Goal: Task Accomplishment & Management: Manage account settings

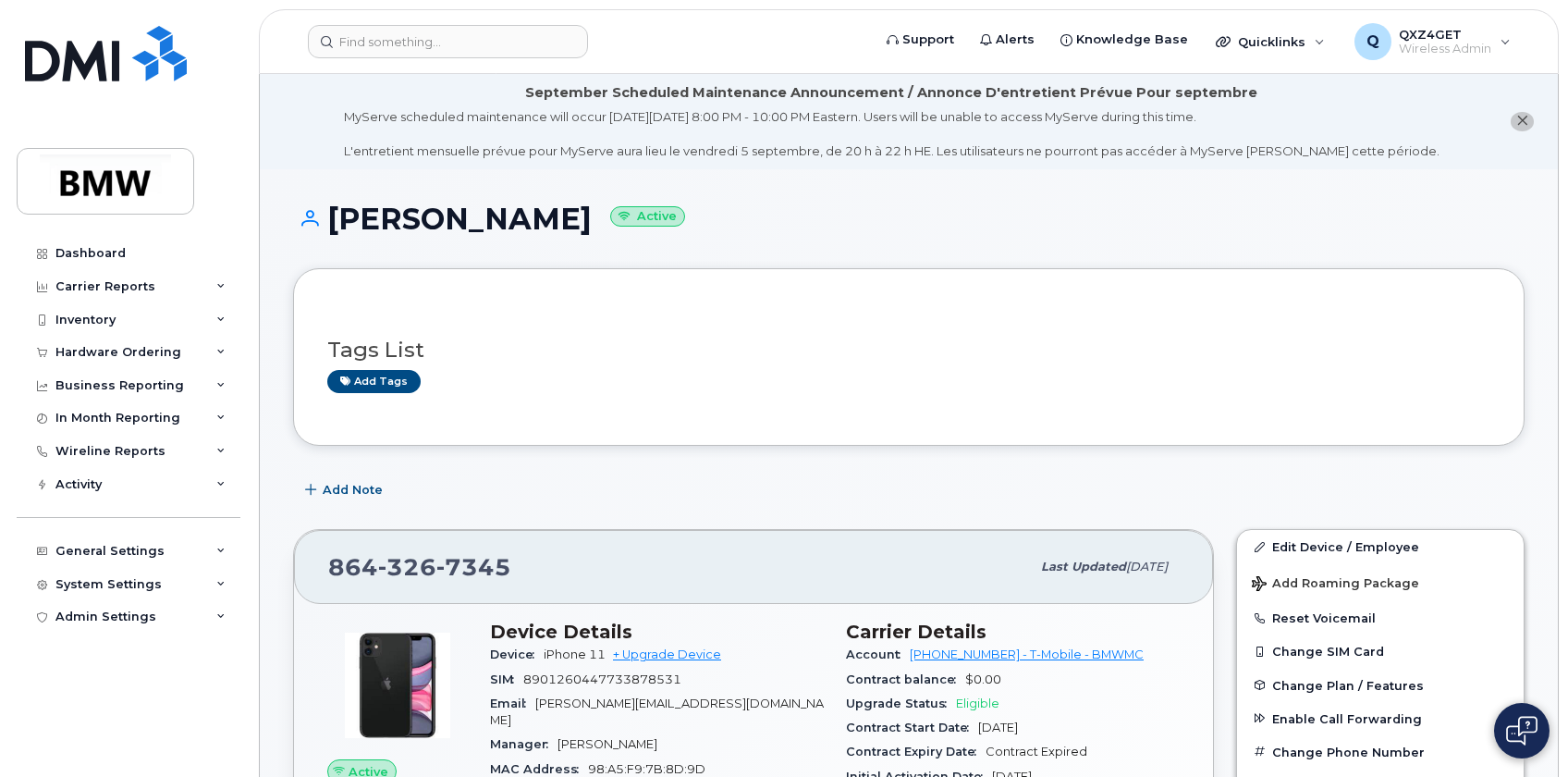
scroll to position [1261, 0]
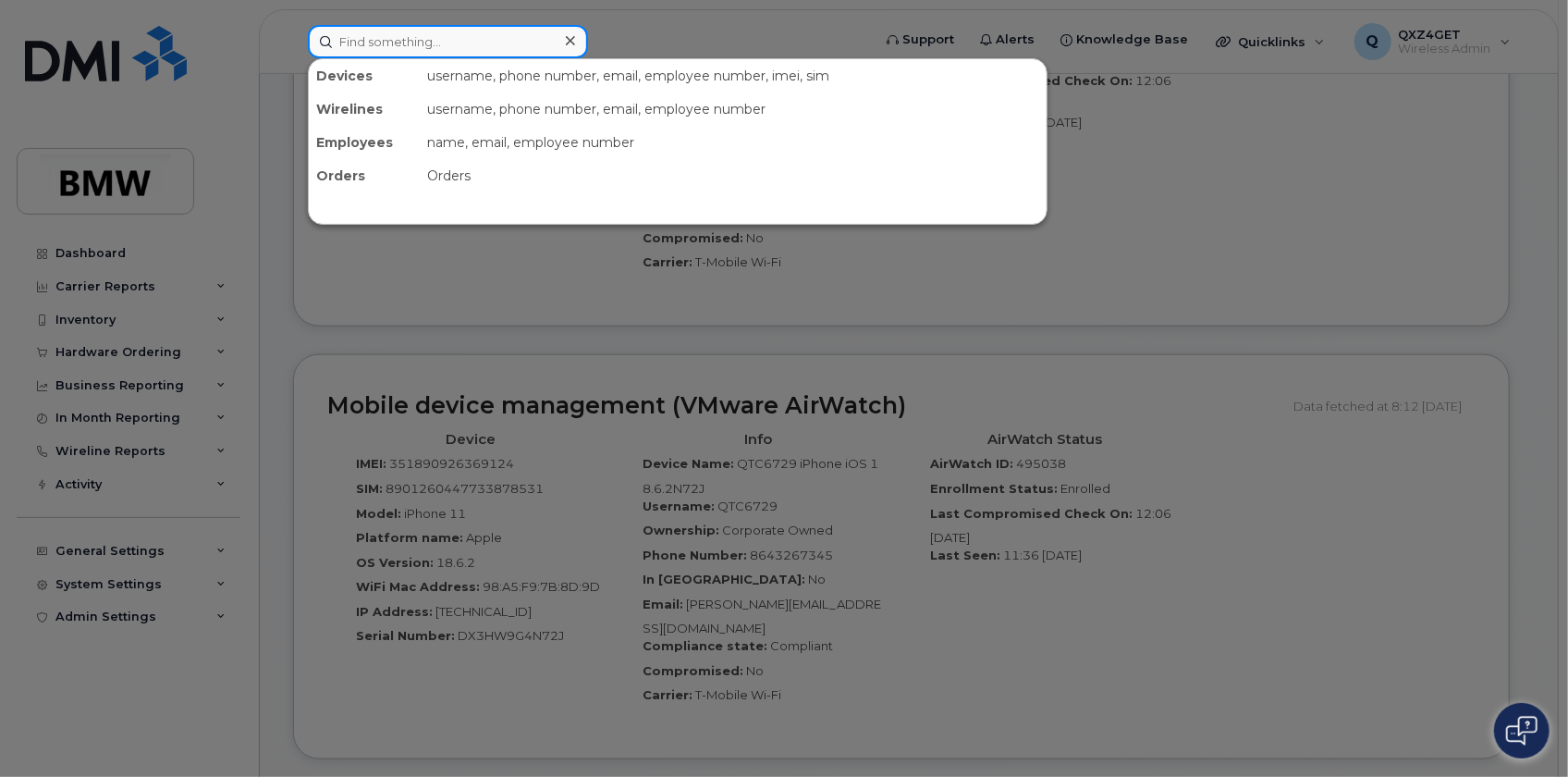
click at [375, 49] on input at bounding box center [448, 42] width 280 height 34
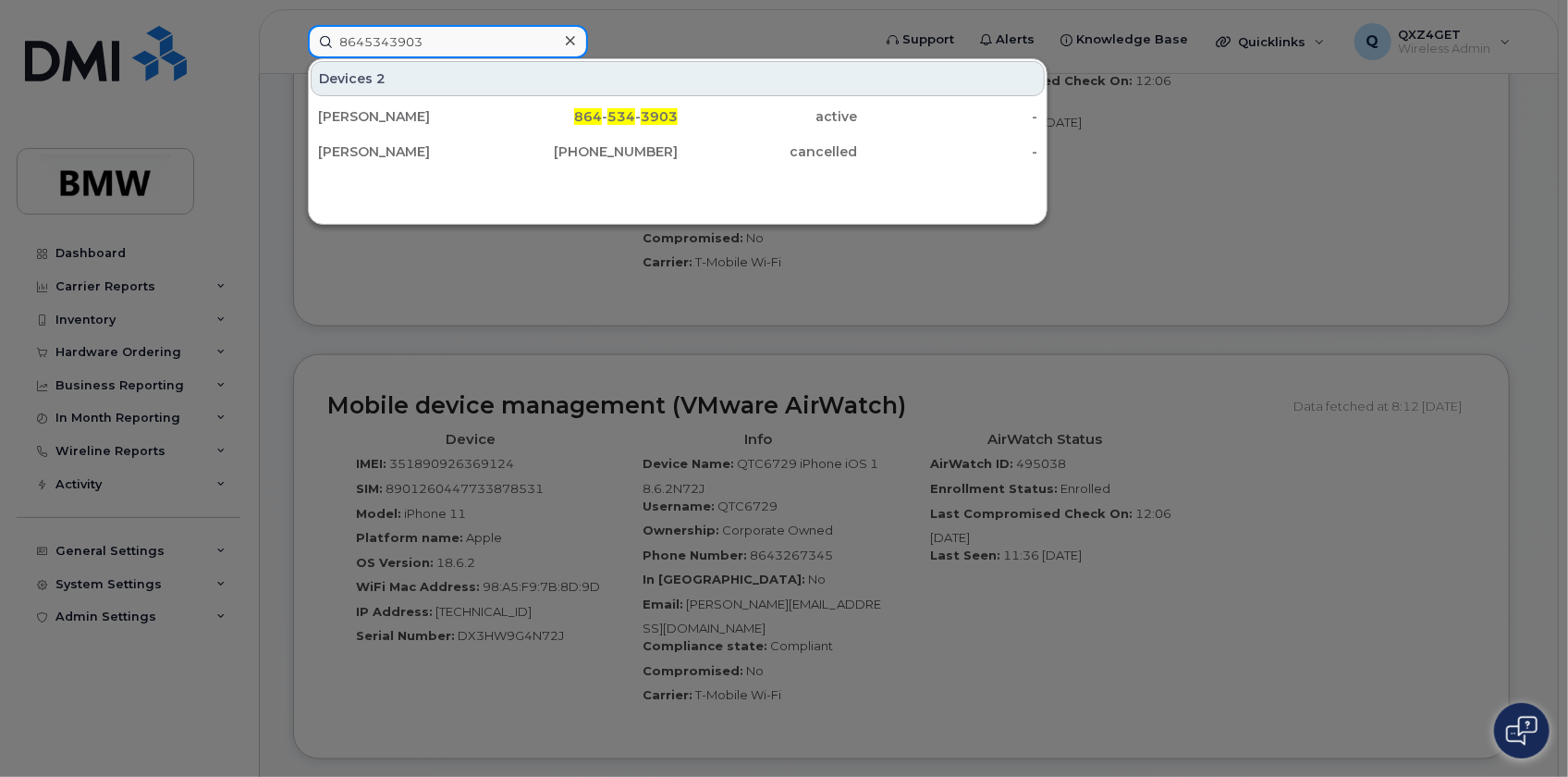
type input "8645343903"
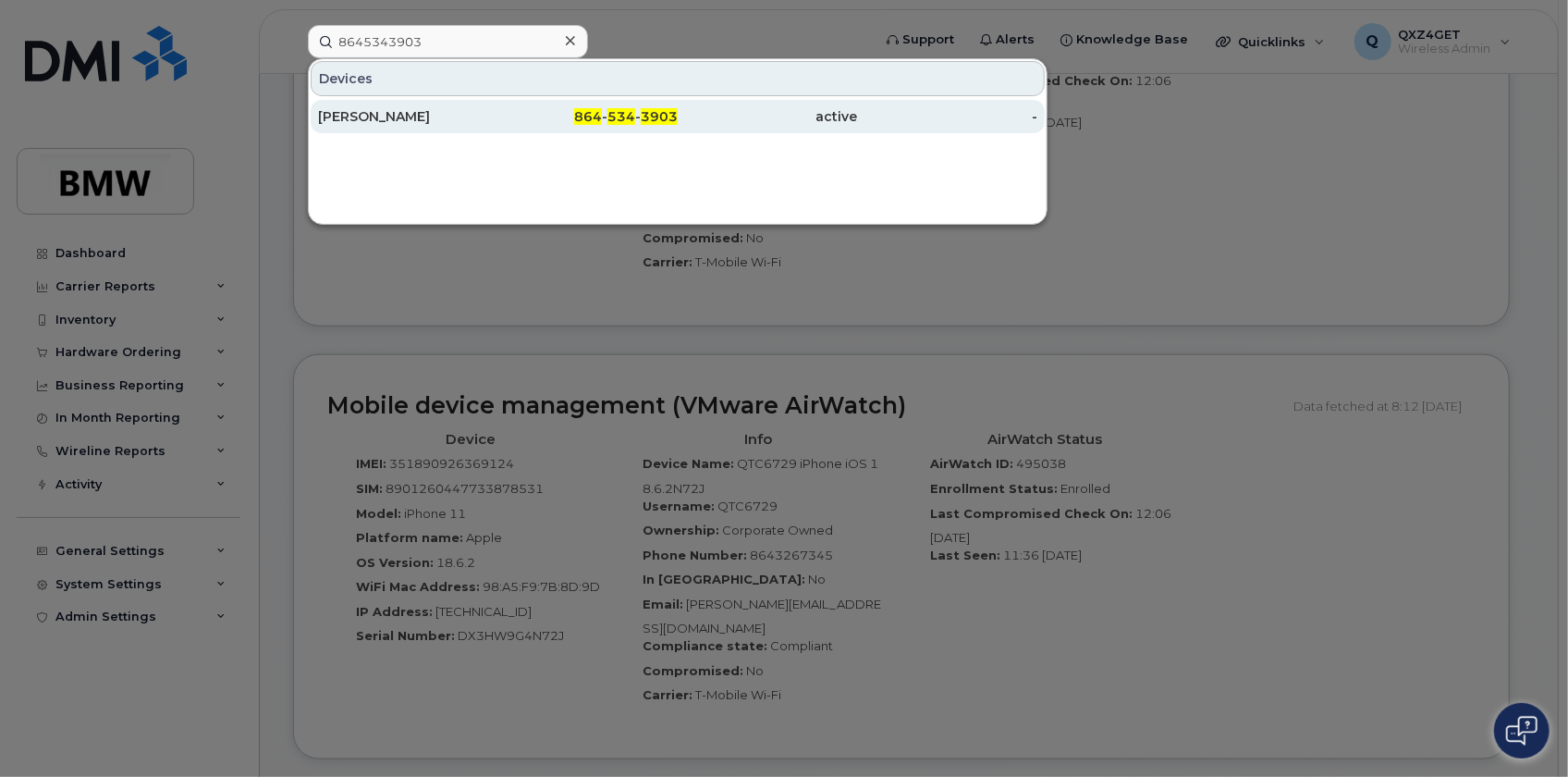
click at [354, 112] on div "Rahul Yanabothula" at bounding box center [408, 116] width 180 height 19
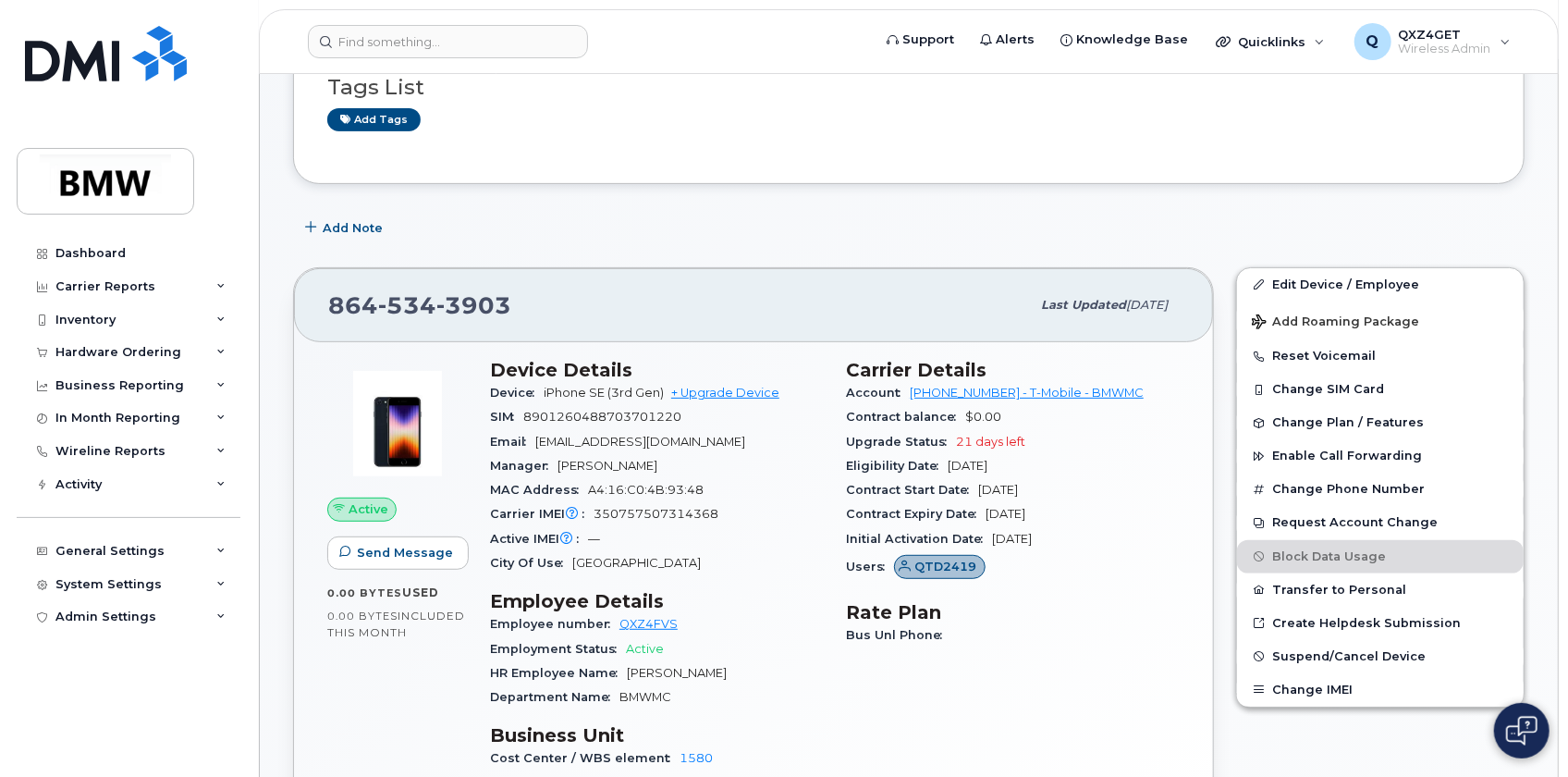
scroll to position [336, 0]
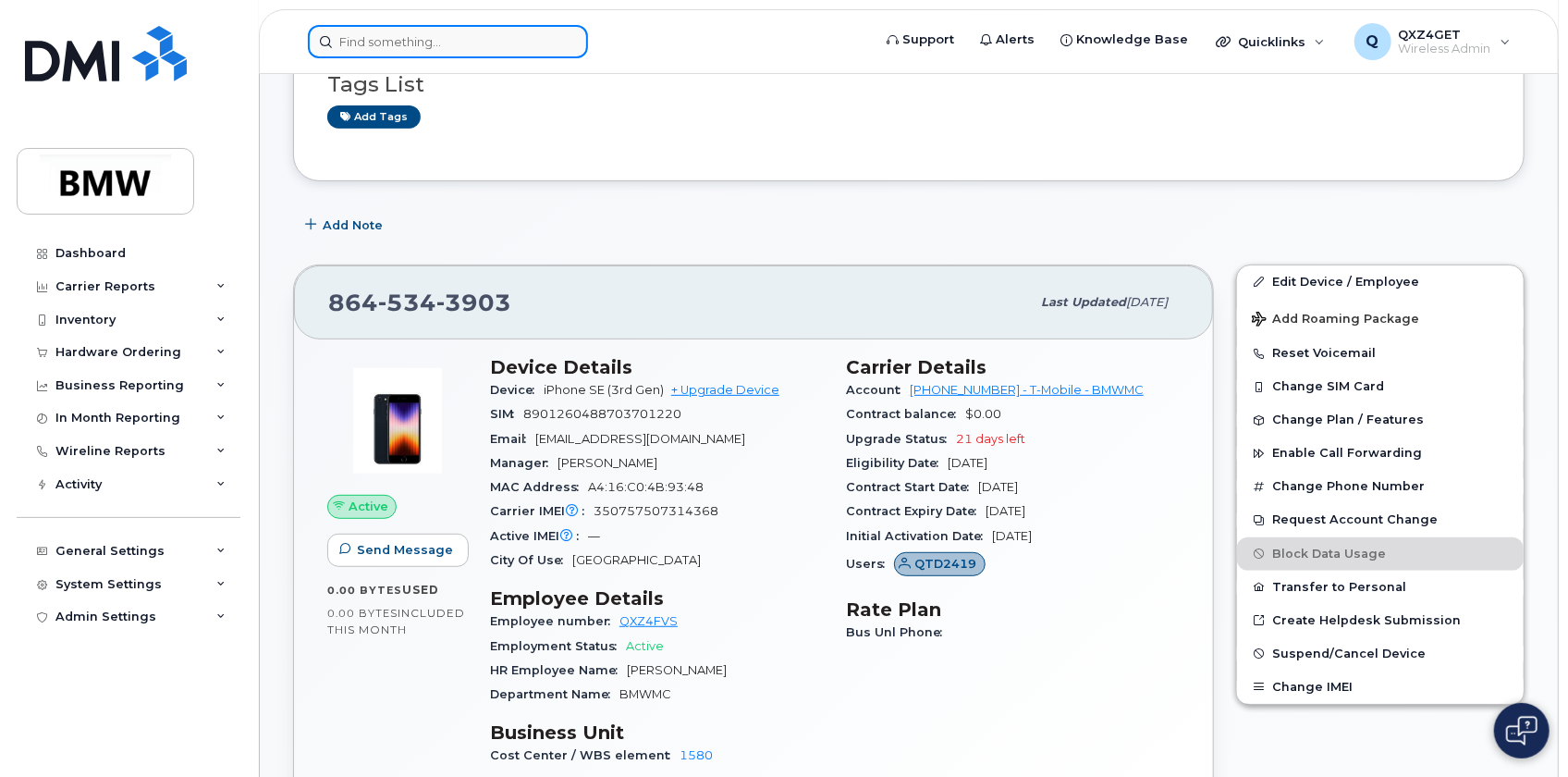
click at [477, 46] on input at bounding box center [448, 42] width 280 height 34
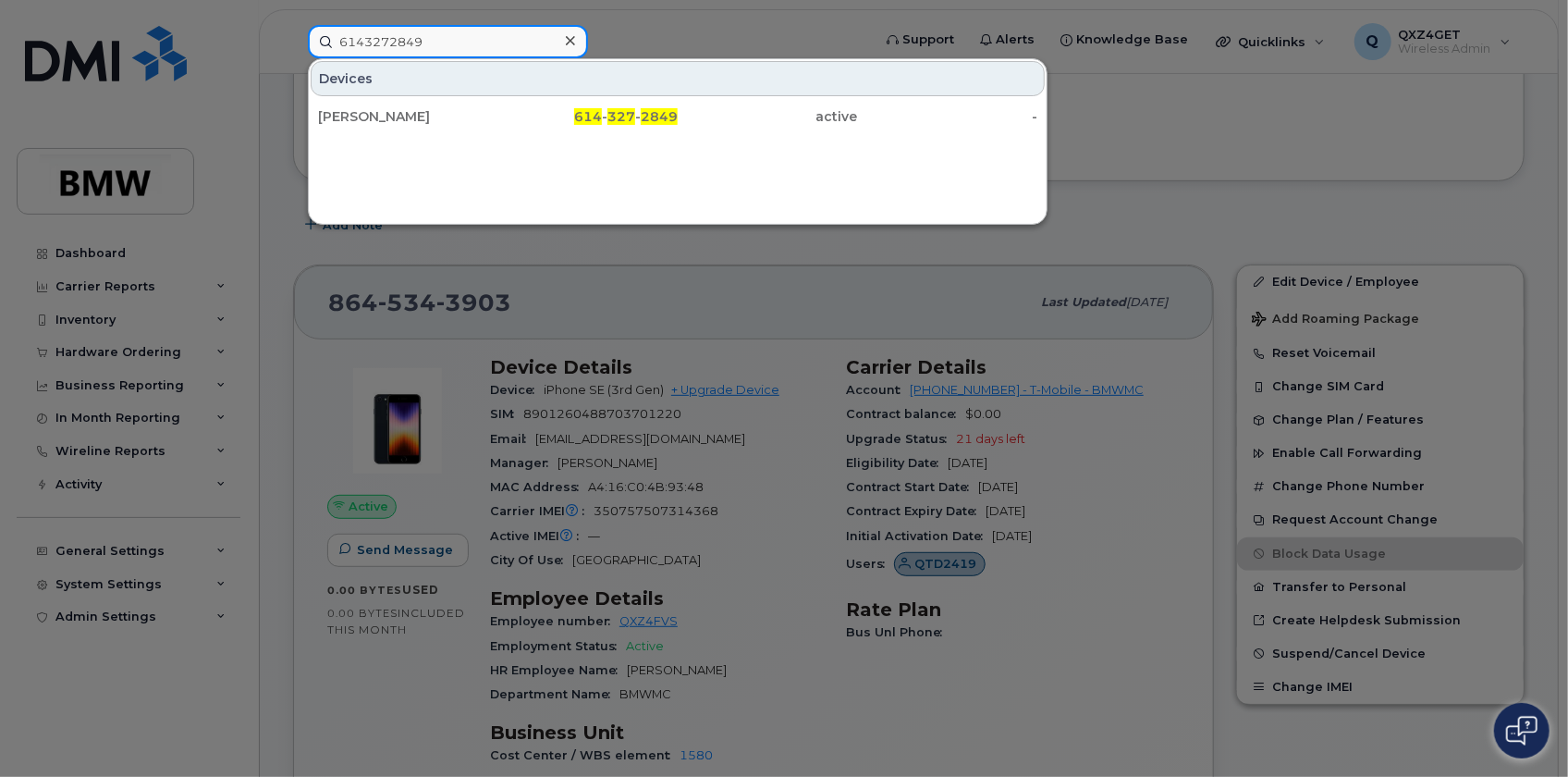
type input "6143272849"
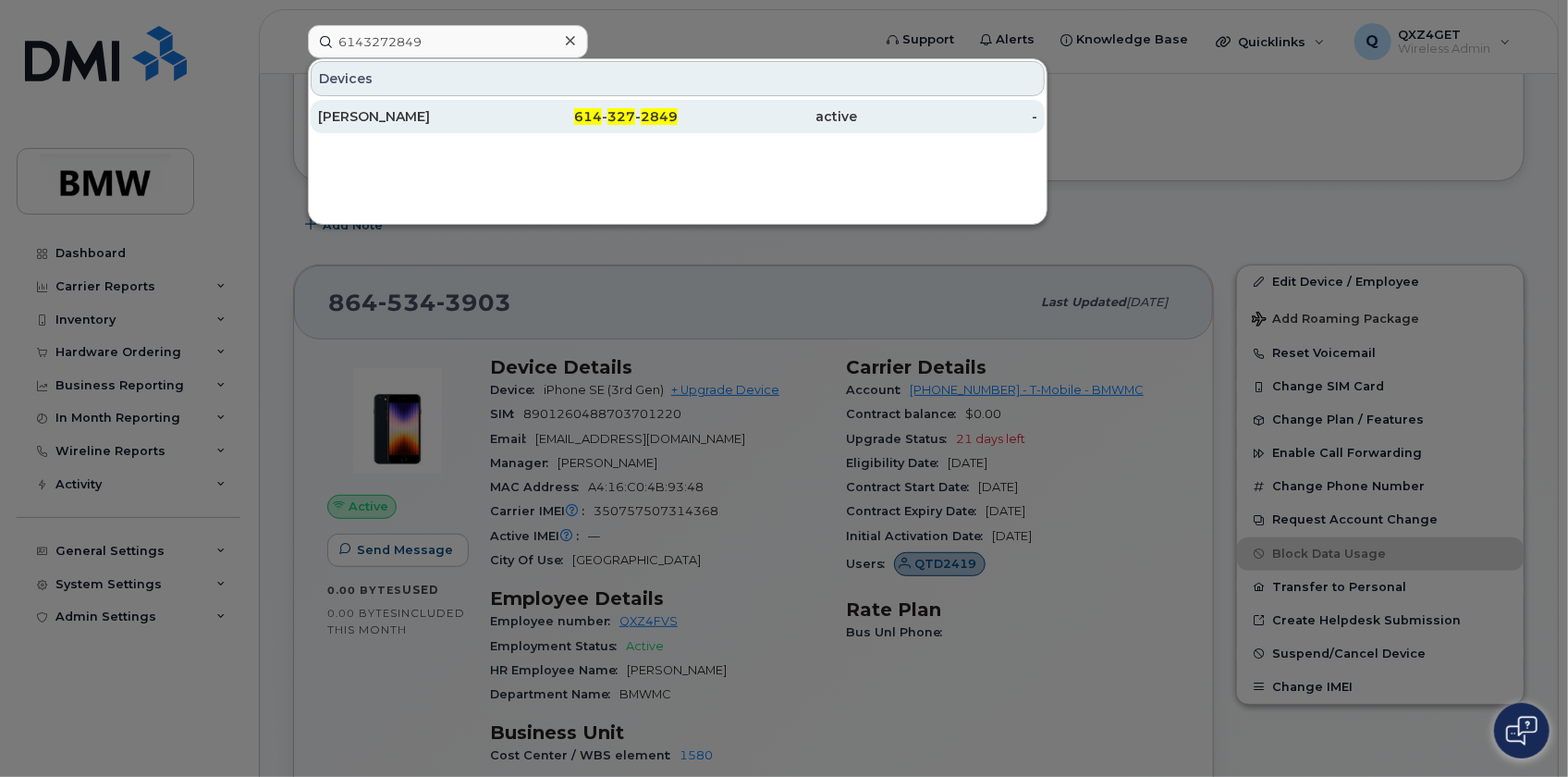
click at [506, 120] on div "614 - 327 - 2849" at bounding box center [588, 116] width 180 height 19
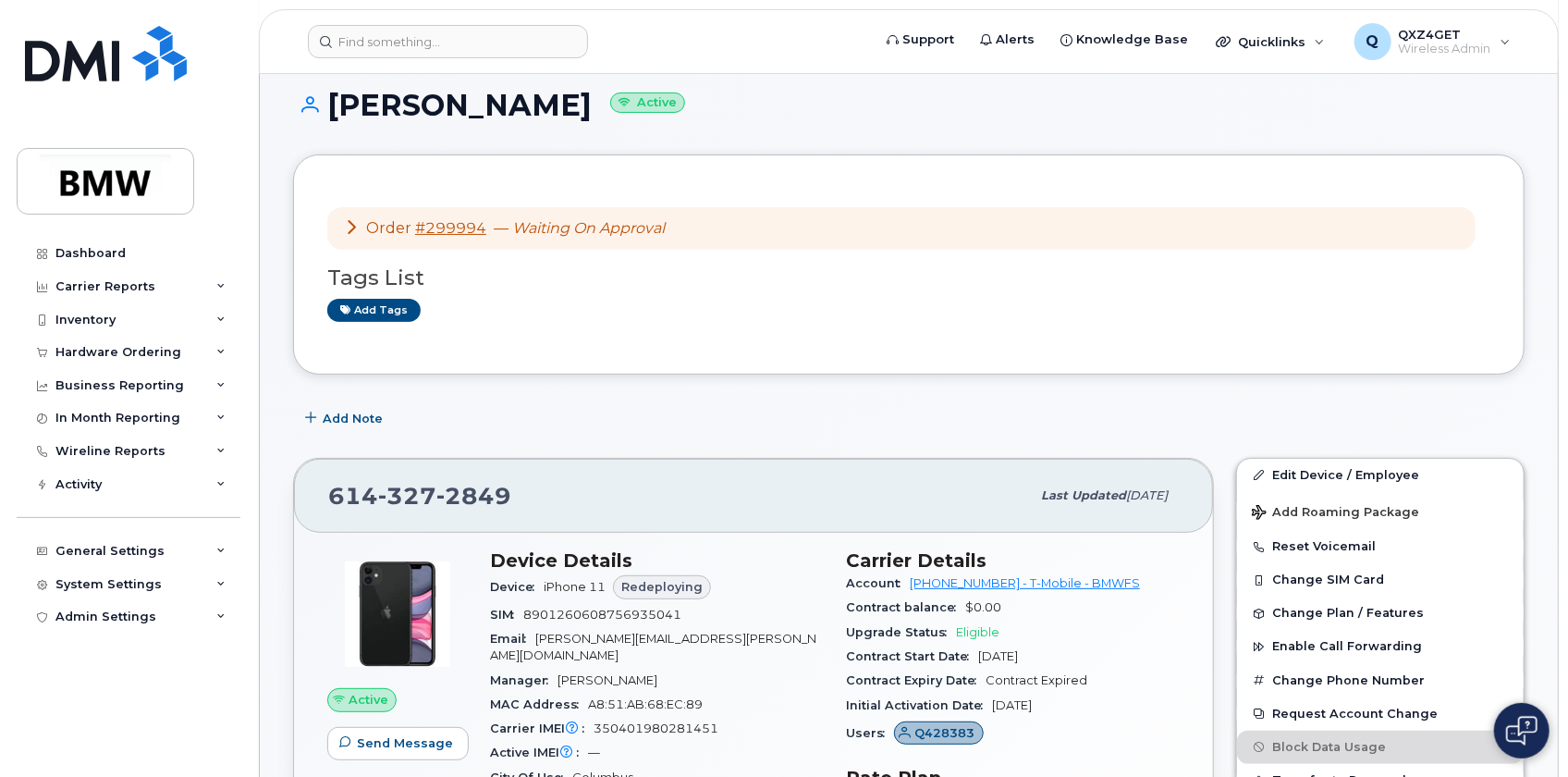
scroll to position [83, 0]
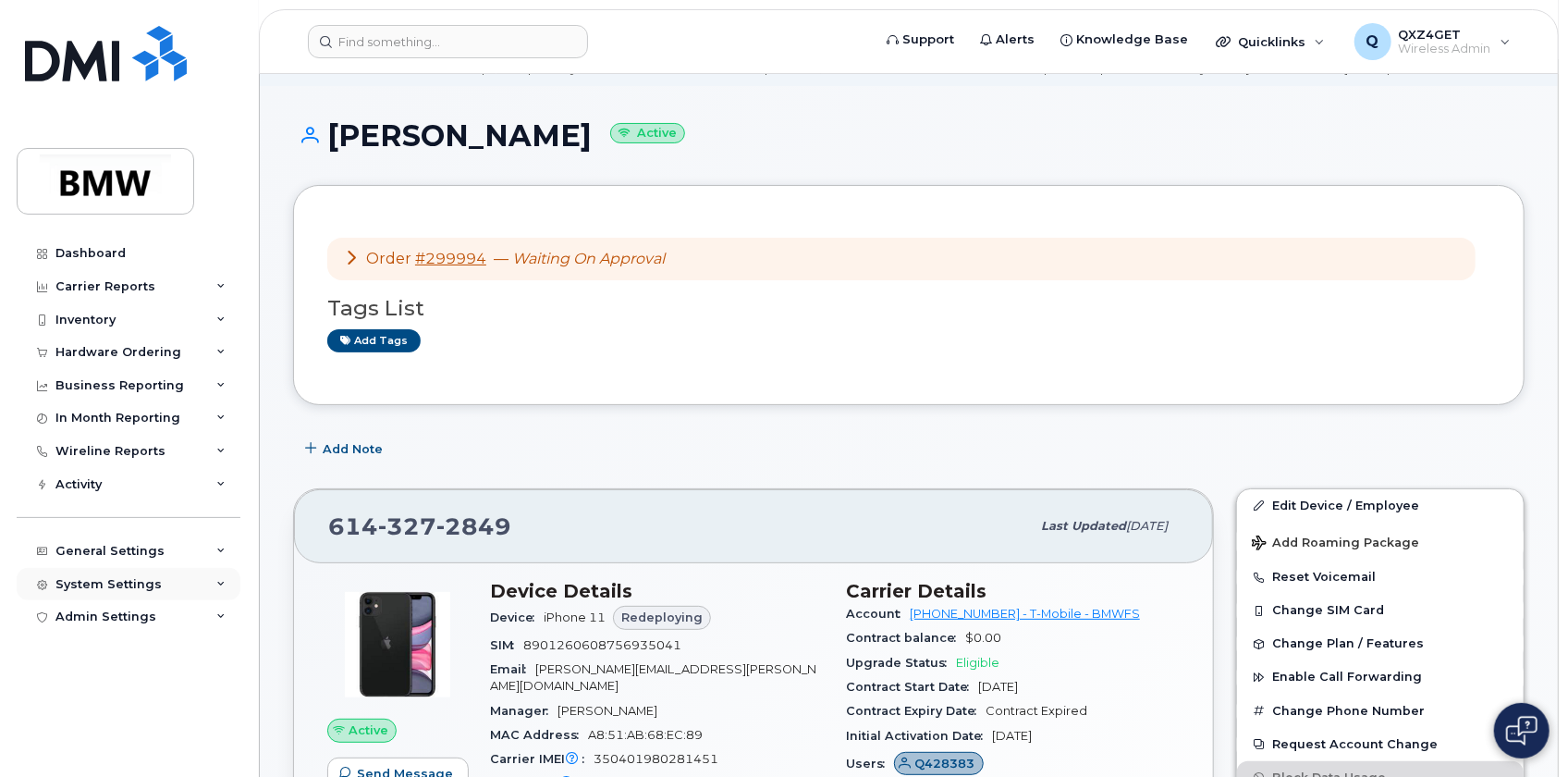
click at [101, 584] on div "System Settings" at bounding box center [108, 585] width 106 height 15
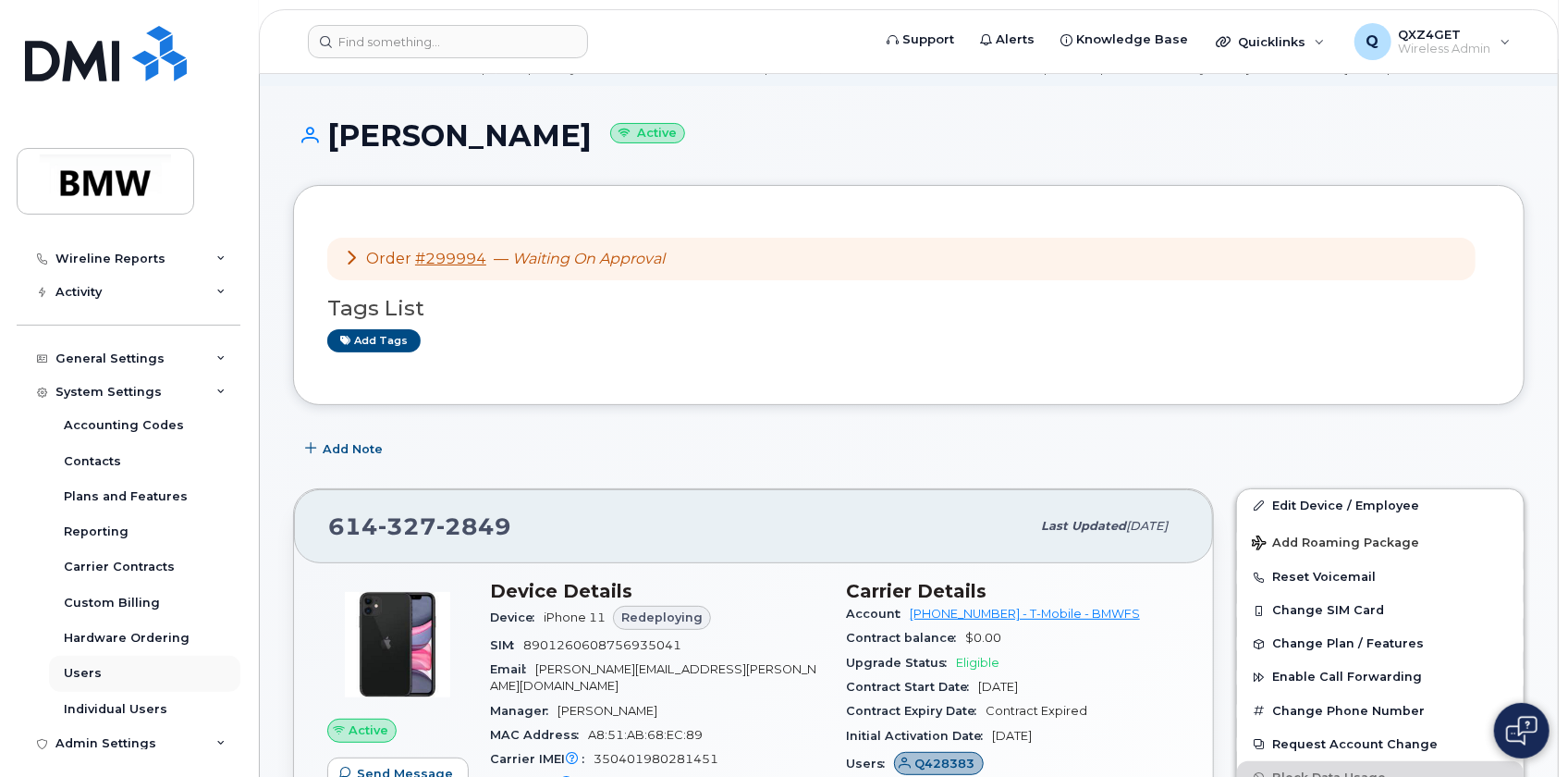
scroll to position [202, 0]
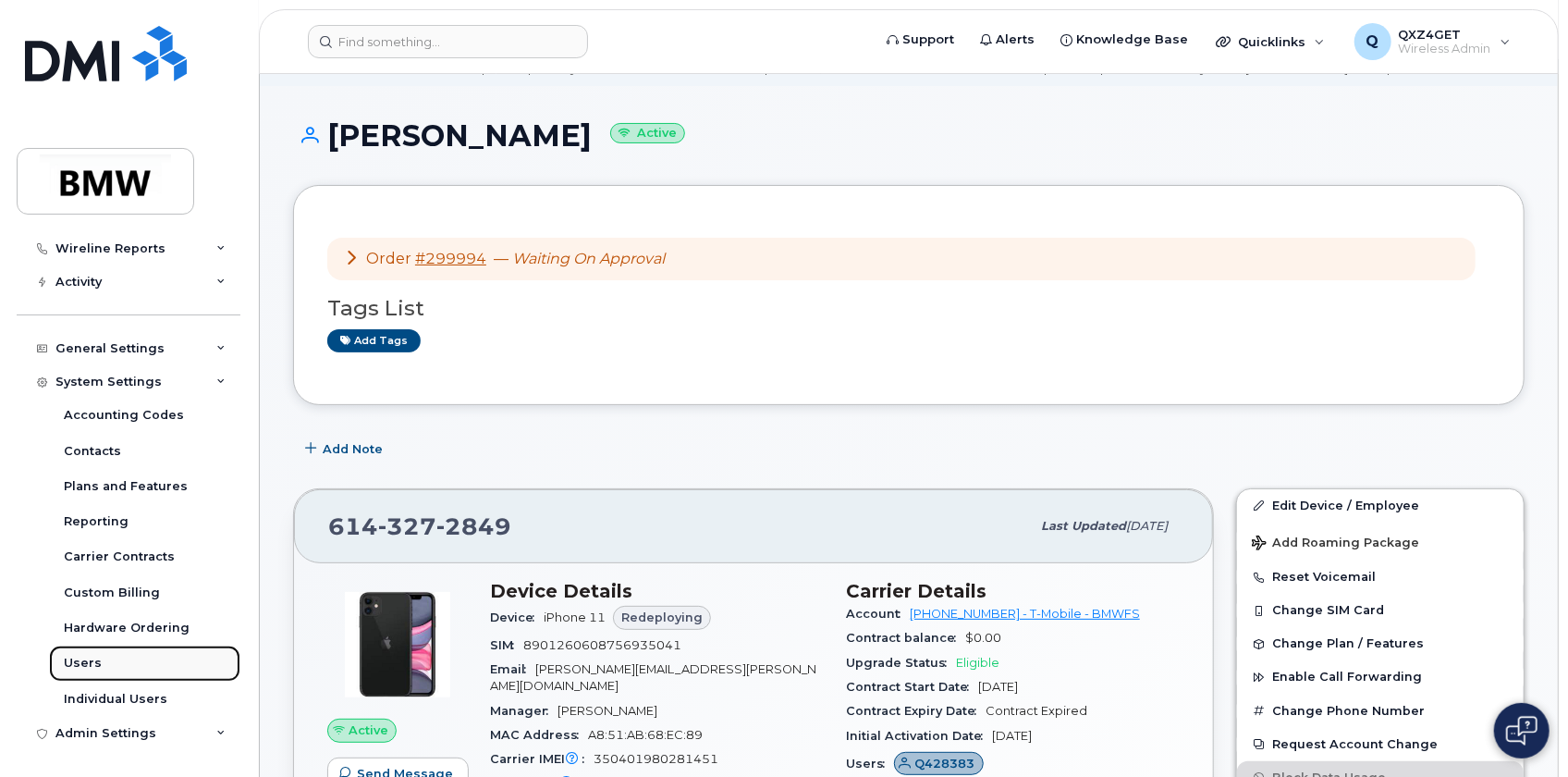
click at [89, 659] on div "Users" at bounding box center [82, 663] width 38 height 17
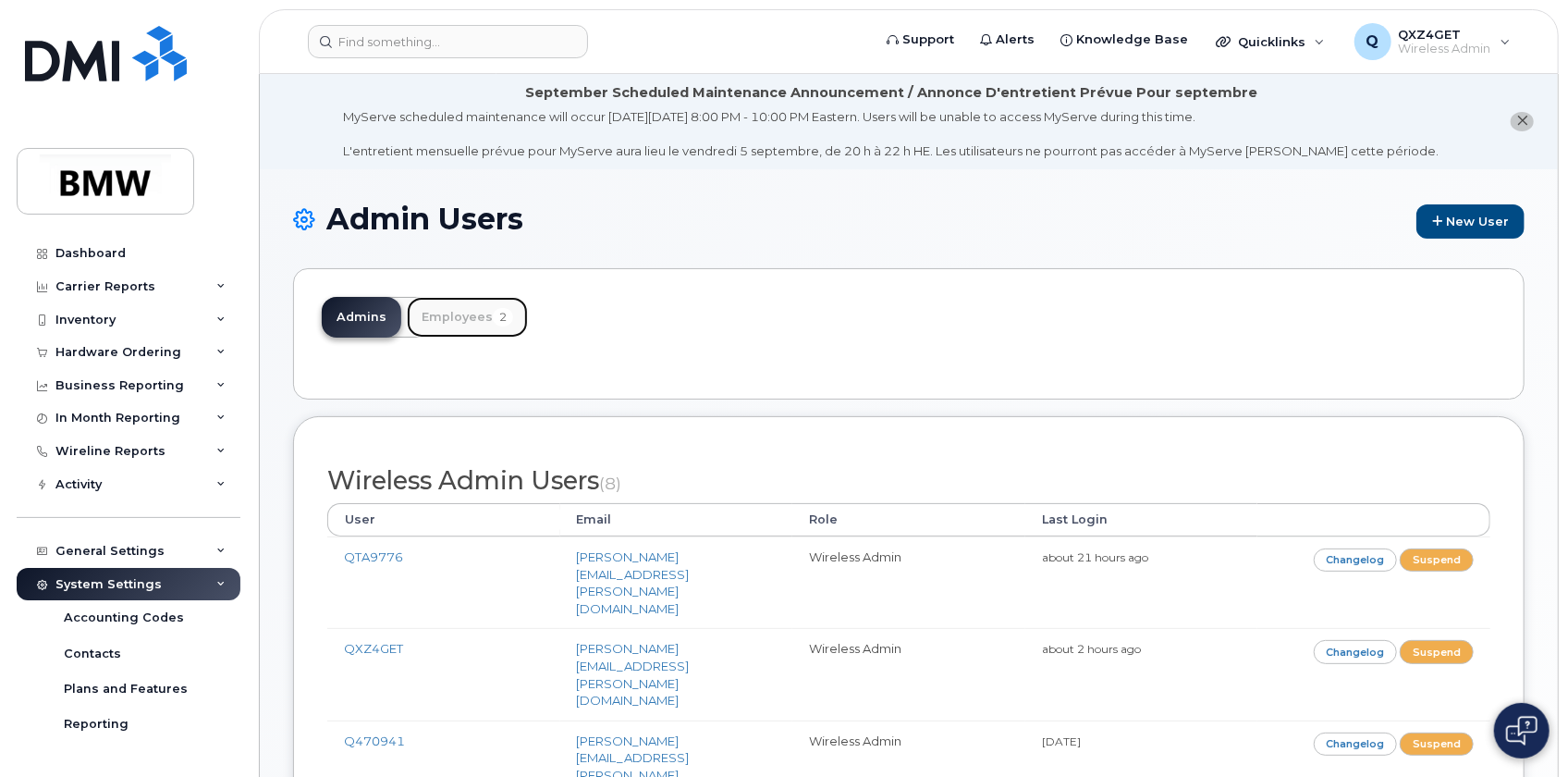
click at [450, 314] on link "Employees 2" at bounding box center [468, 317] width 121 height 41
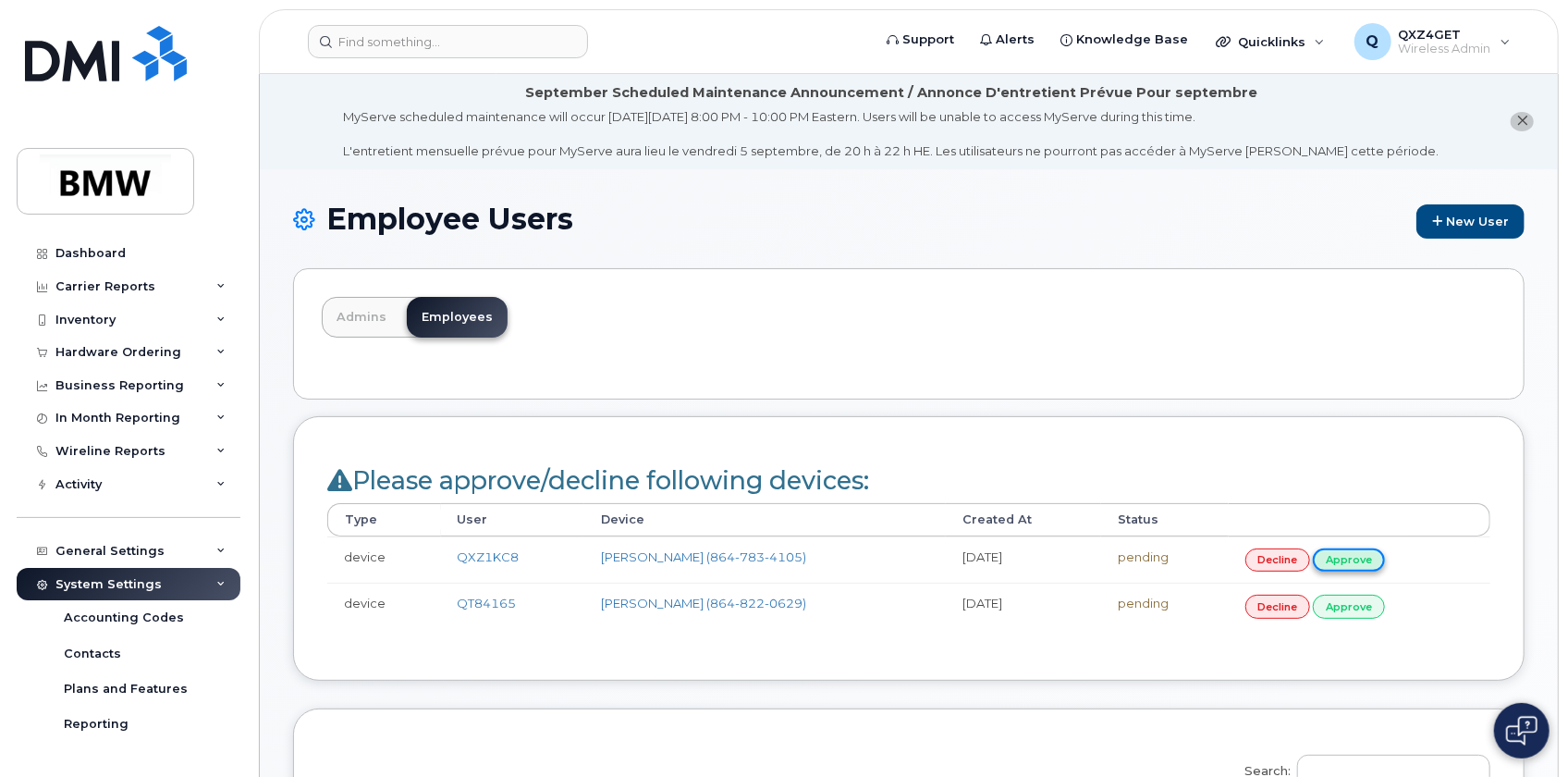
click at [1350, 564] on link "approve" at bounding box center [1349, 560] width 72 height 23
